Goal: Transaction & Acquisition: Obtain resource

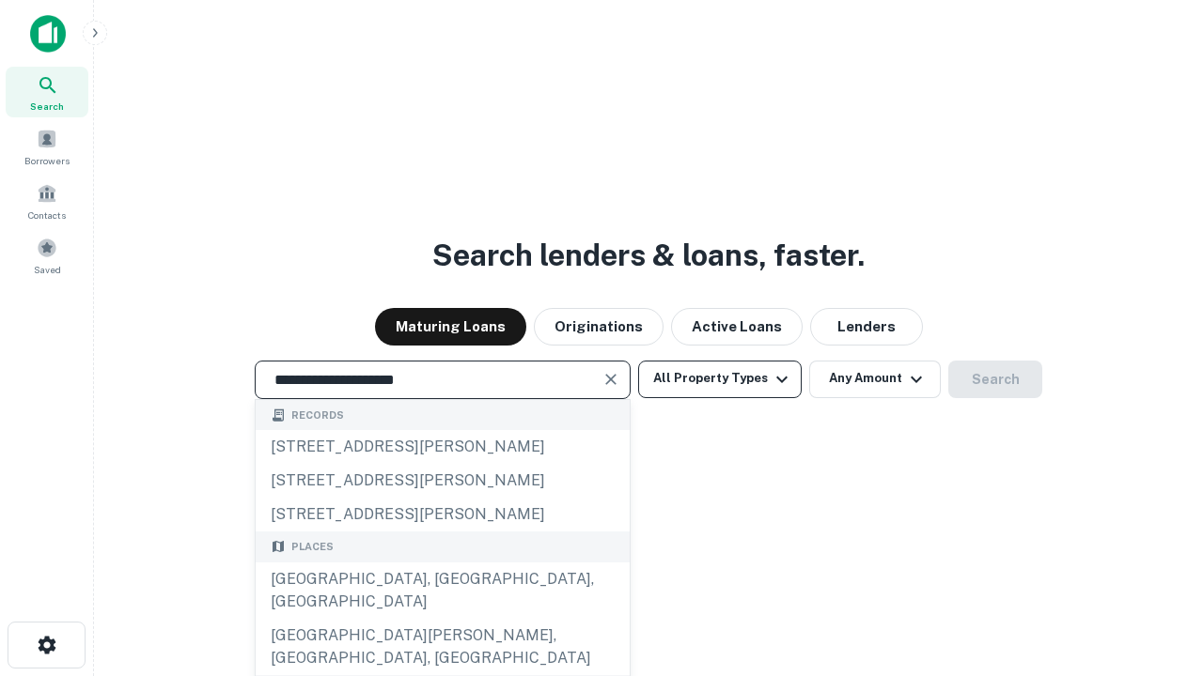
click at [442, 619] on div "[GEOGRAPHIC_DATA], [GEOGRAPHIC_DATA], [GEOGRAPHIC_DATA]" at bounding box center [443, 591] width 374 height 56
type input "**********"
click at [720, 379] on button "All Property Types" at bounding box center [719, 380] width 163 height 38
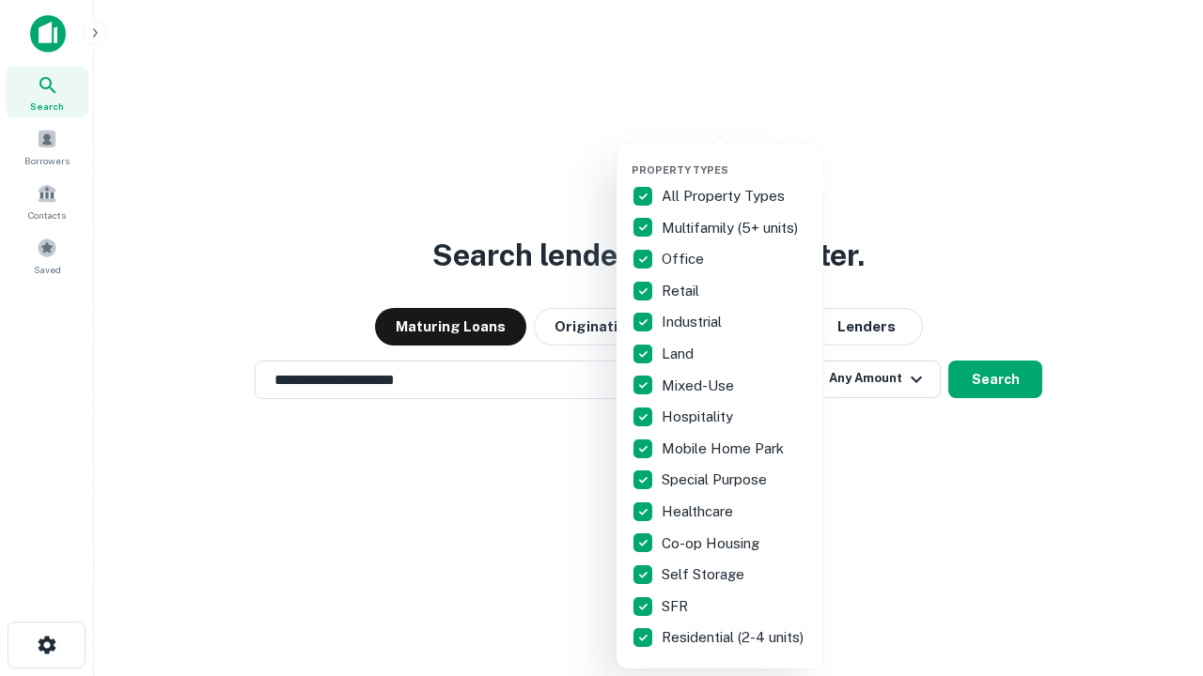
click at [735, 158] on button "button" at bounding box center [734, 158] width 207 height 1
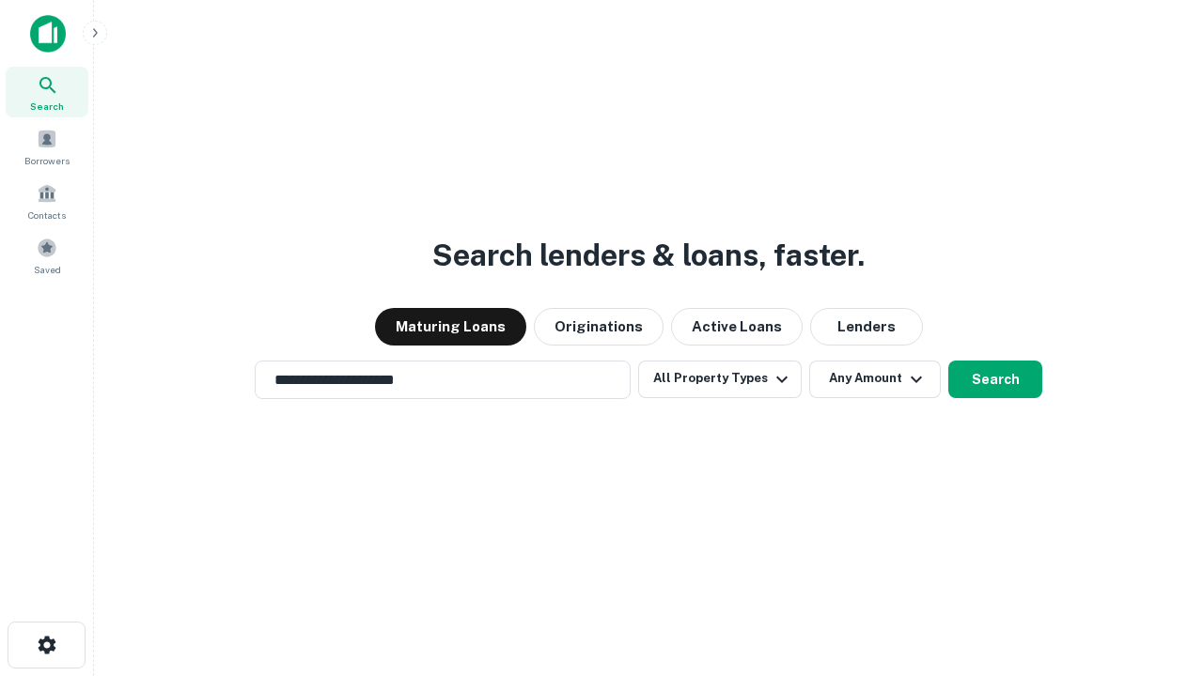
scroll to position [11, 226]
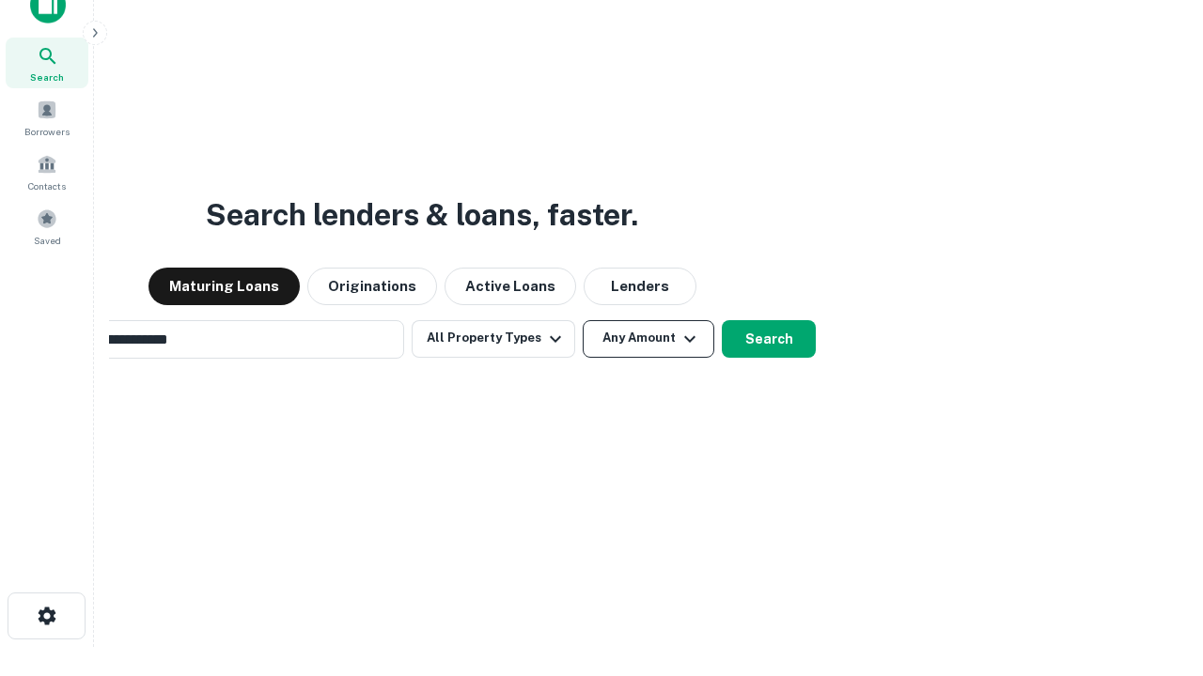
click at [582, 320] on button "Any Amount" at bounding box center [648, 339] width 132 height 38
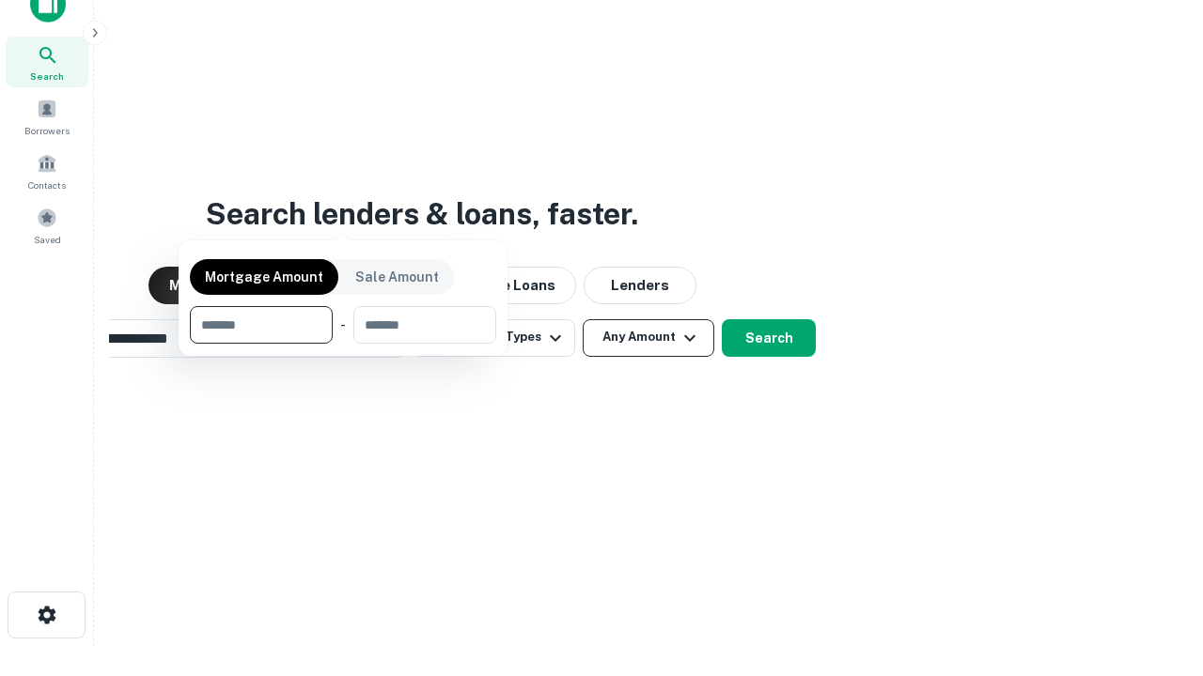
scroll to position [135, 532]
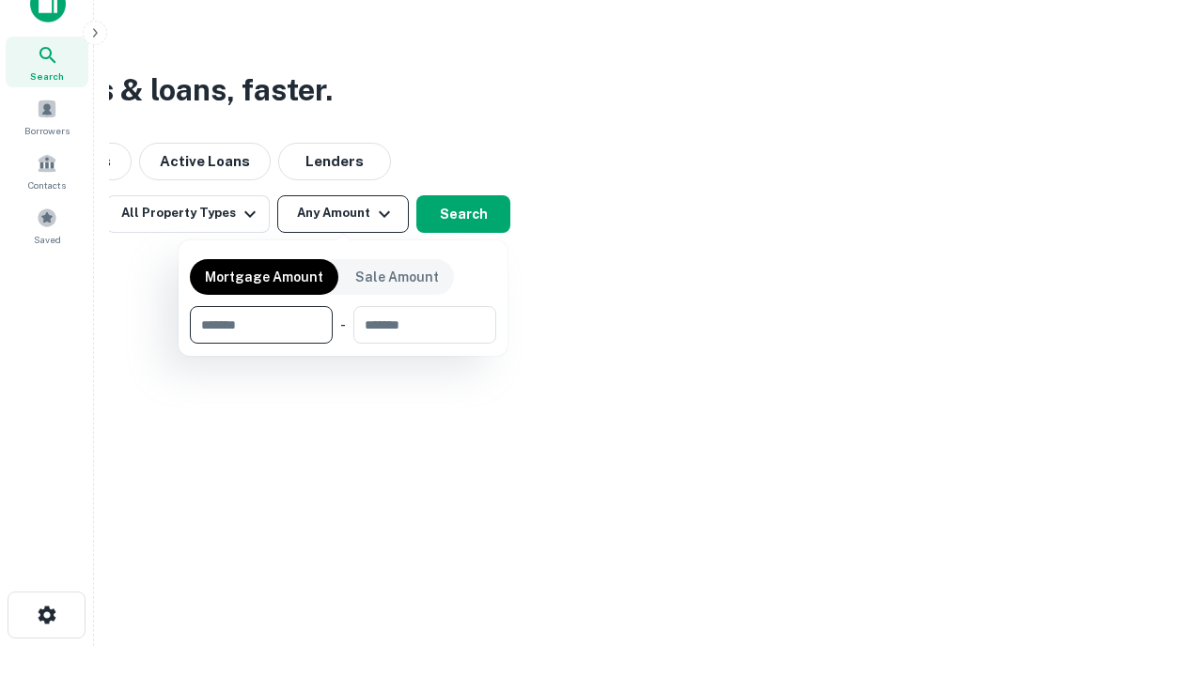
type input "*******"
click at [343, 344] on button "button" at bounding box center [343, 344] width 306 height 1
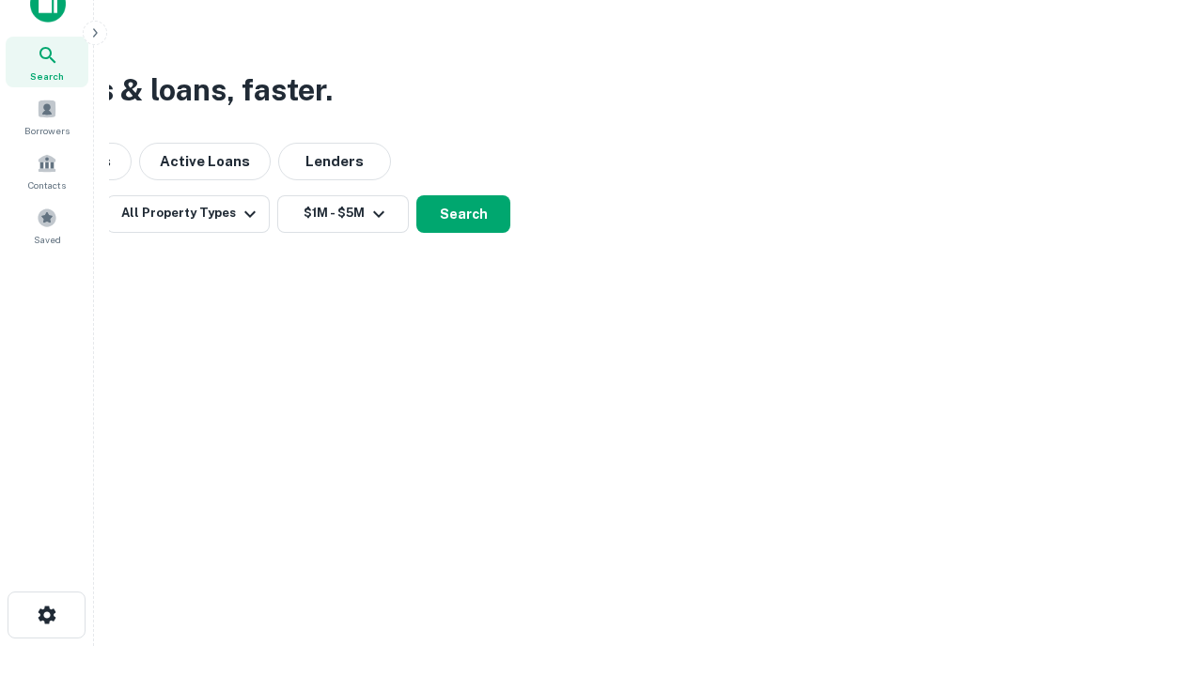
scroll to position [11, 347]
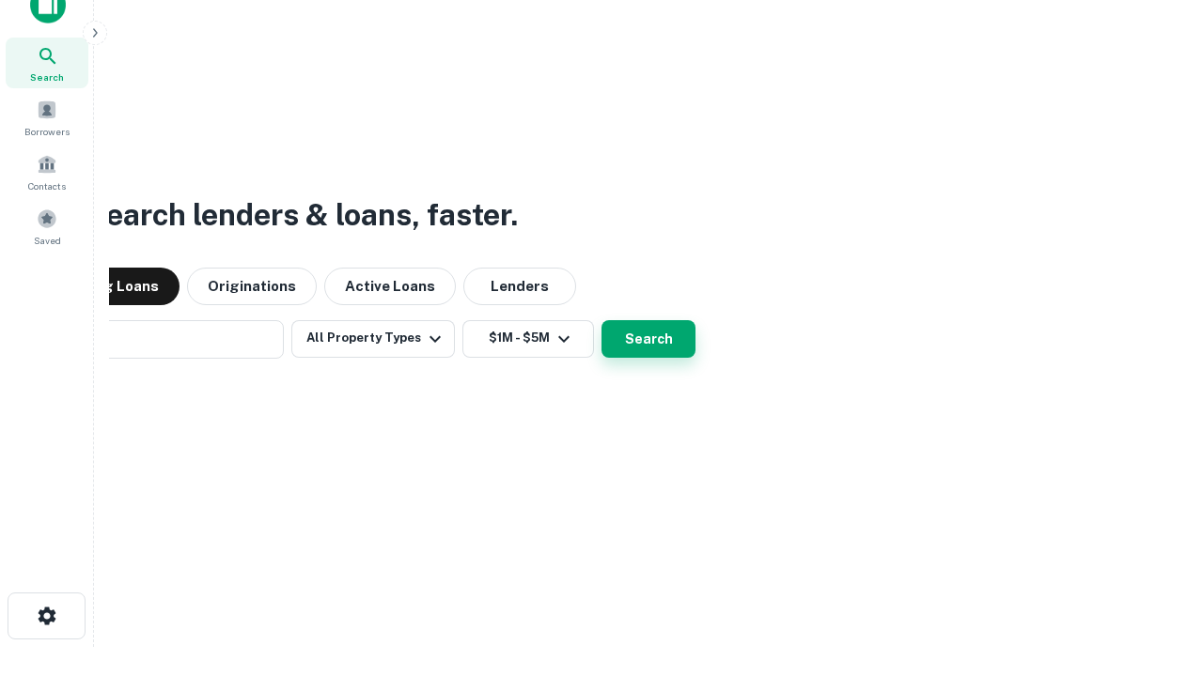
click at [601, 320] on button "Search" at bounding box center [648, 339] width 94 height 38
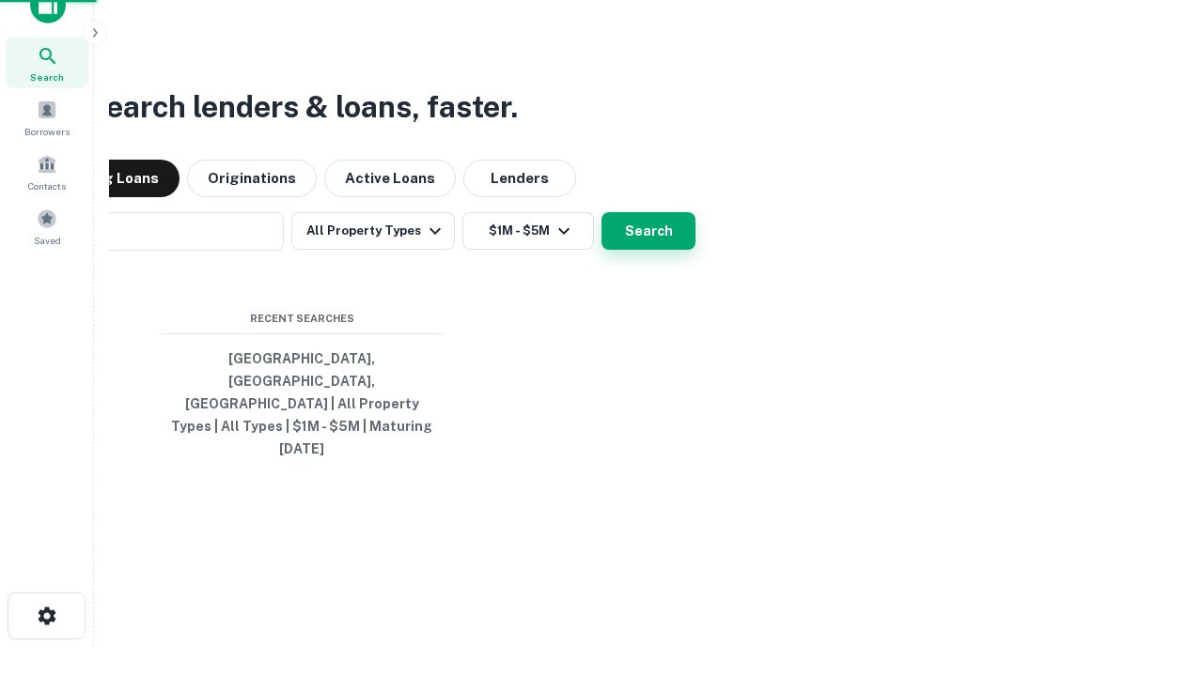
scroll to position [50, 532]
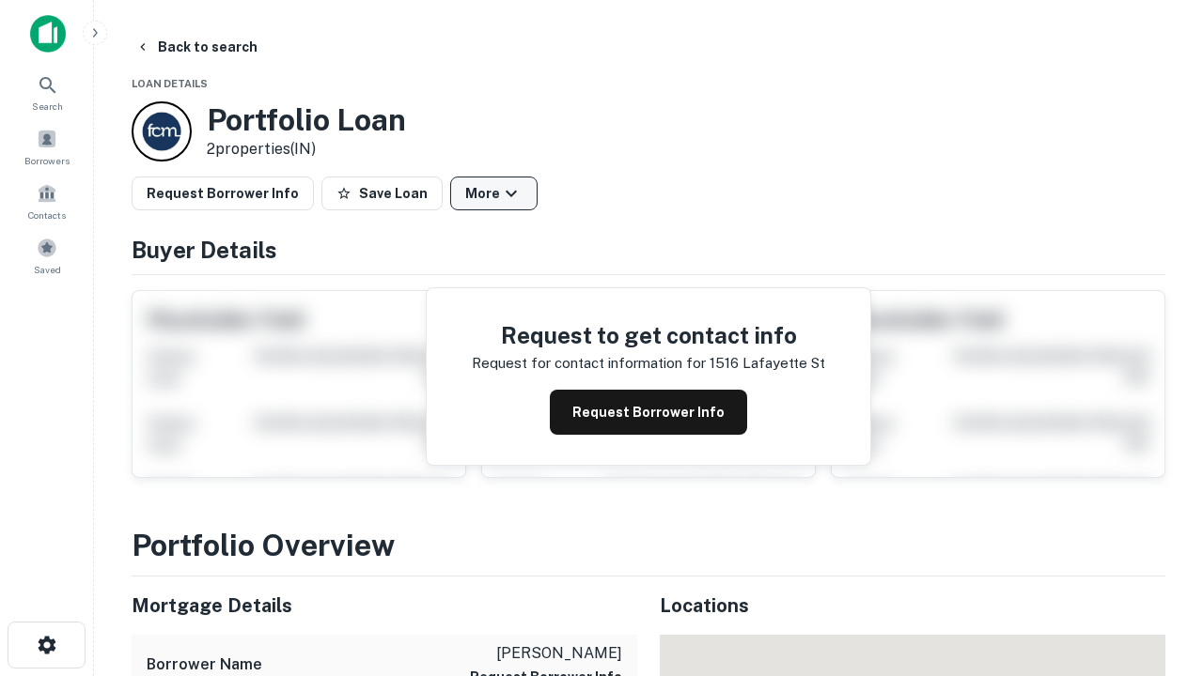
click at [493, 194] on button "More" at bounding box center [493, 194] width 87 height 34
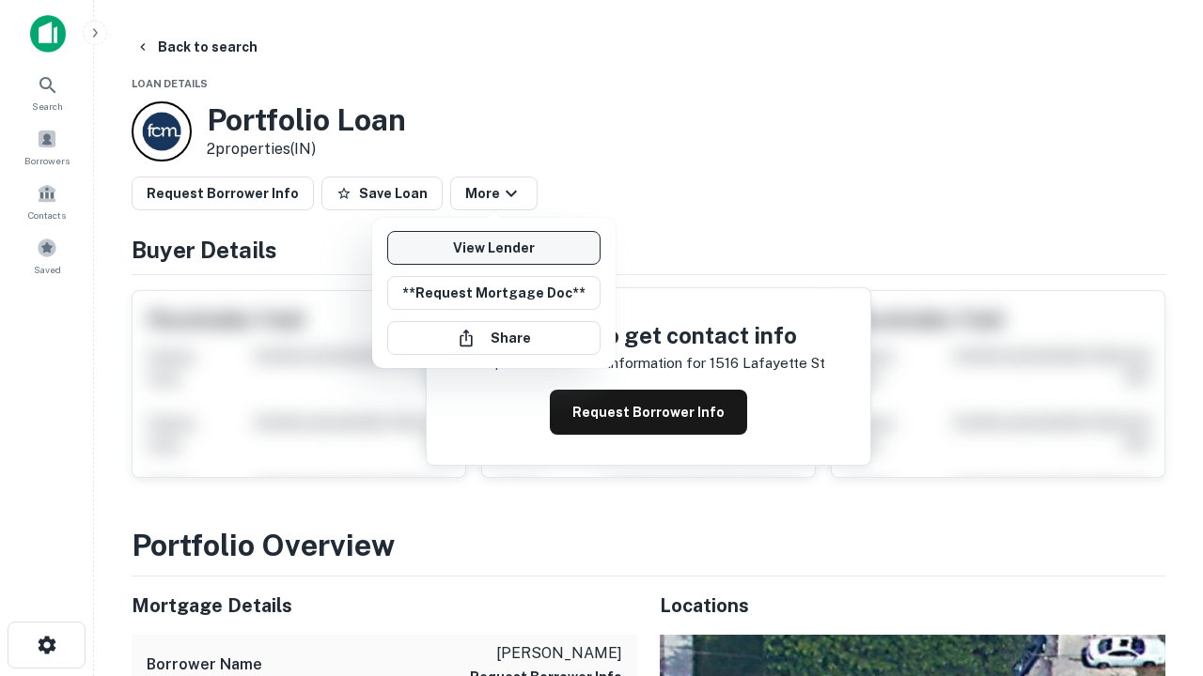
click at [493, 248] on link "View Lender" at bounding box center [493, 248] width 213 height 34
